Goal: Transaction & Acquisition: Purchase product/service

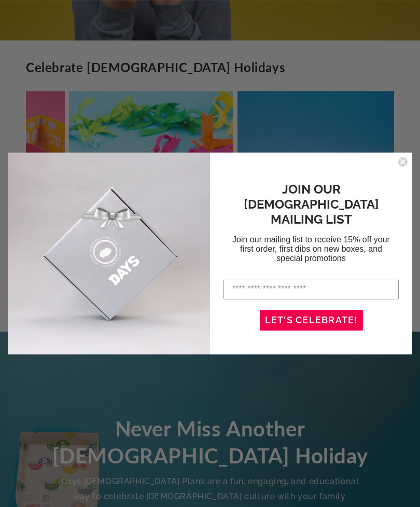
scroll to position [0, 1260]
click at [399, 195] on div "JOIN OUR JEWISH MAILING LIST Join our mailing list to receive 15% off your firs…" at bounding box center [310, 222] width 181 height 103
click at [403, 166] on circle "Close dialog" at bounding box center [403, 162] width 10 height 10
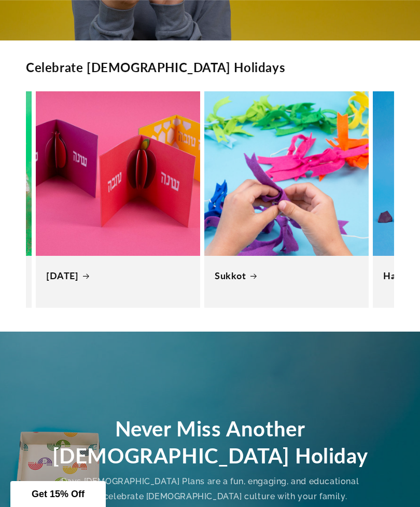
scroll to position [0, 679]
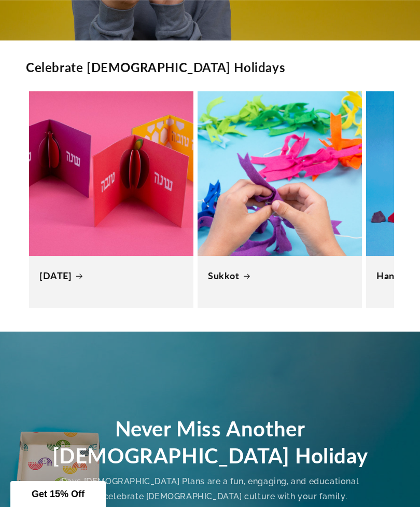
click at [311, 270] on link "Sukkot" at bounding box center [280, 276] width 144 height 12
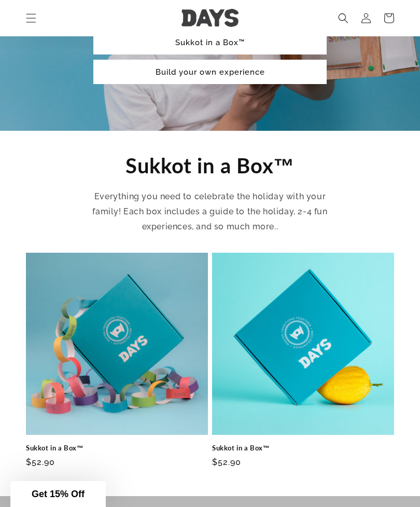
scroll to position [240, 0]
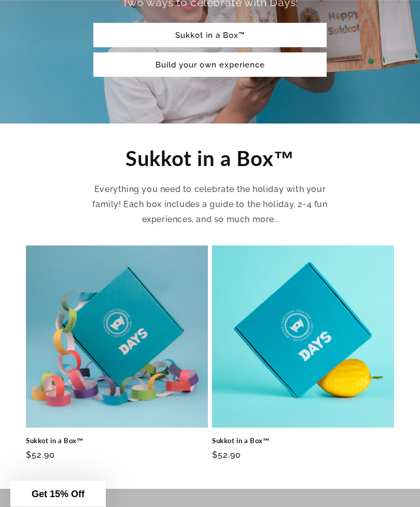
click at [287, 437] on link "Sukkot in a Box™" at bounding box center [303, 441] width 182 height 9
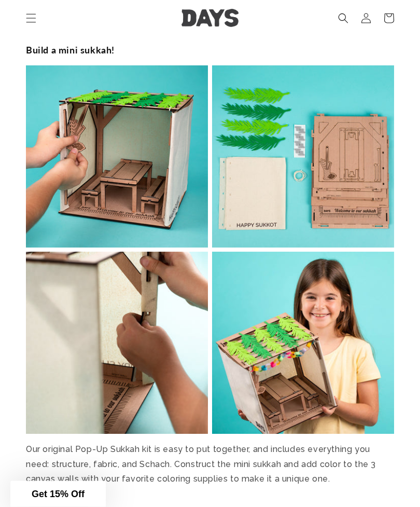
scroll to position [1372, 0]
